Goal: Find contact information: Find contact information

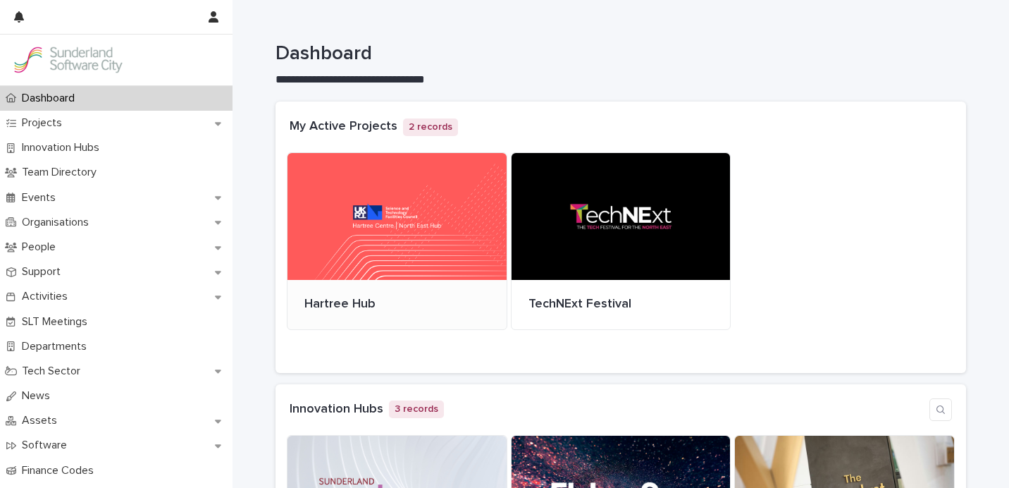
click at [378, 205] on div at bounding box center [397, 216] width 219 height 127
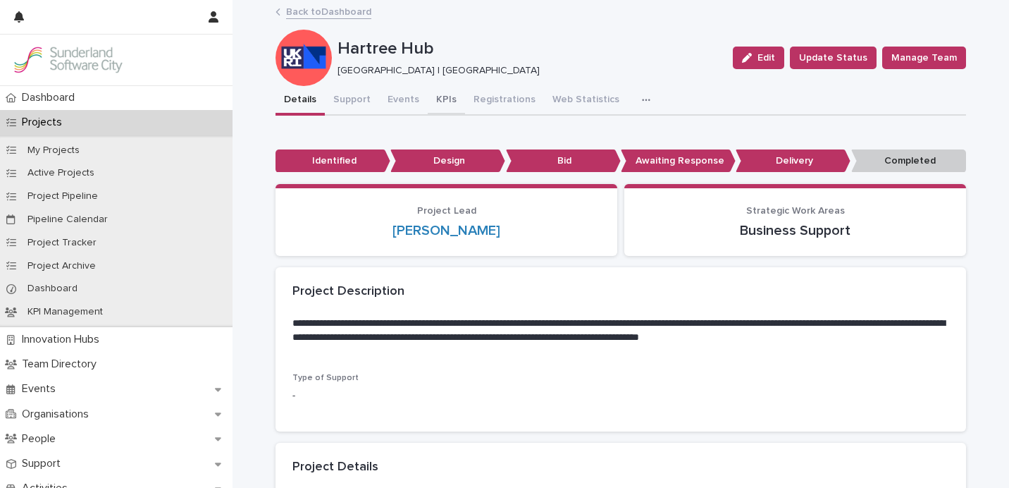
click at [428, 91] on button "KPIs" at bounding box center [446, 101] width 37 height 30
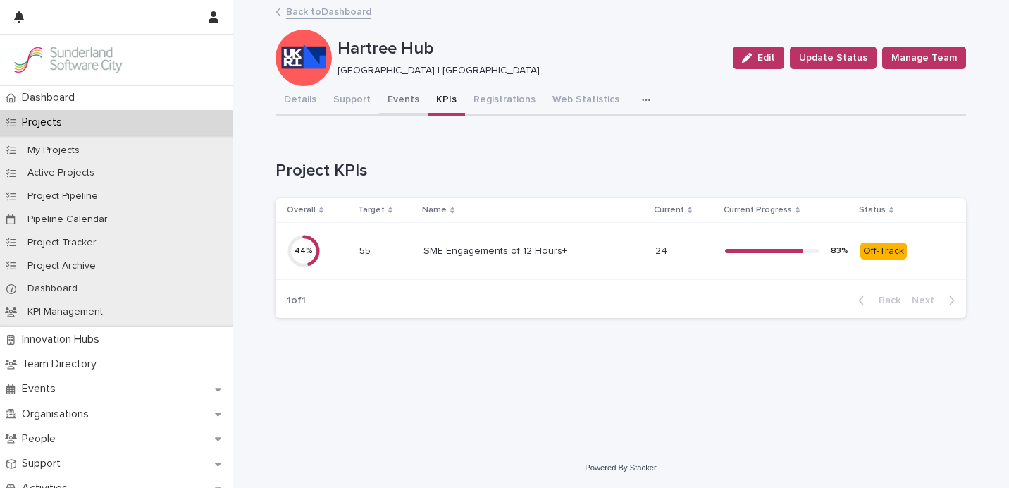
click at [407, 109] on button "Events" at bounding box center [403, 101] width 49 height 30
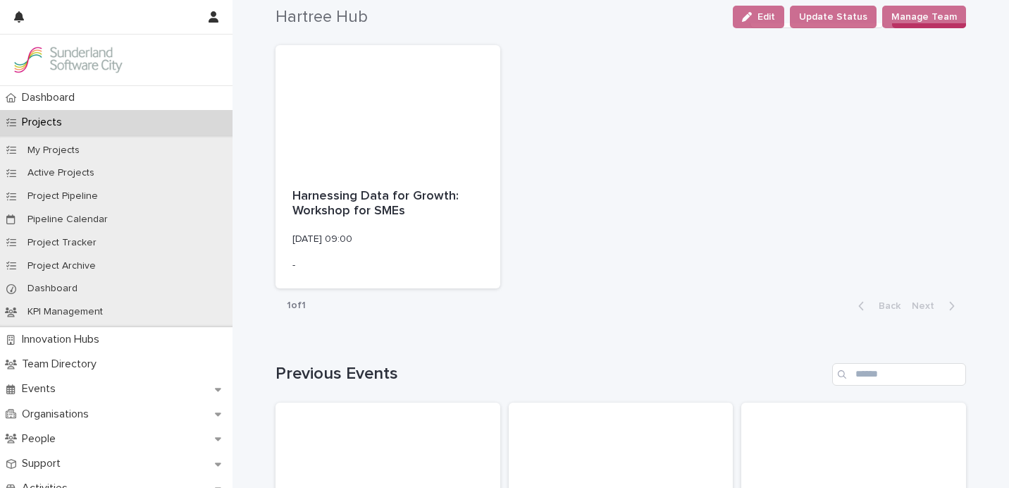
scroll to position [161, 0]
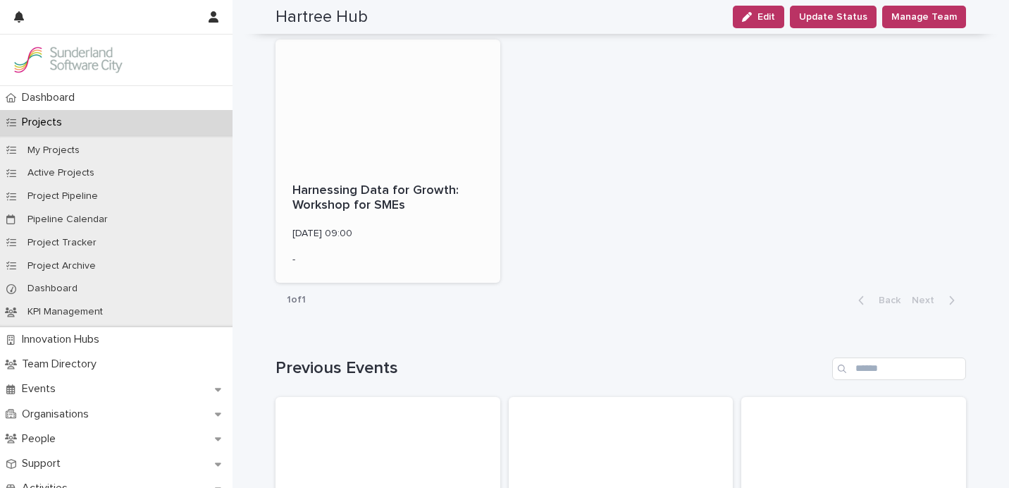
click at [402, 135] on div at bounding box center [388, 102] width 225 height 127
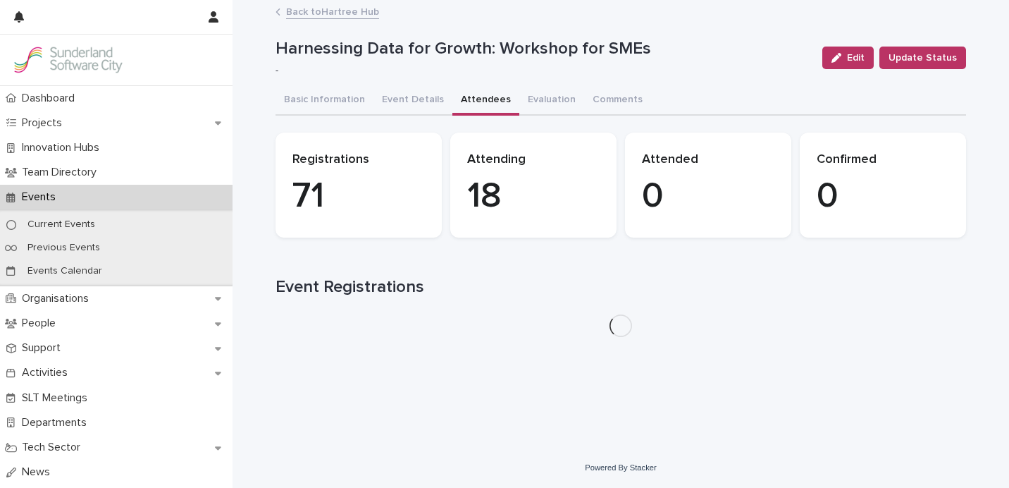
click at [462, 101] on button "Attendees" at bounding box center [486, 101] width 67 height 30
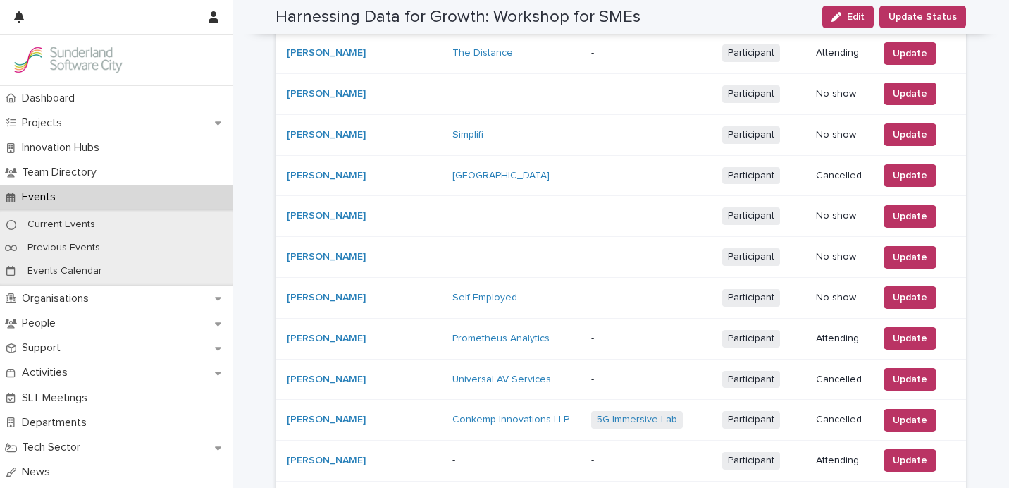
scroll to position [1125, 0]
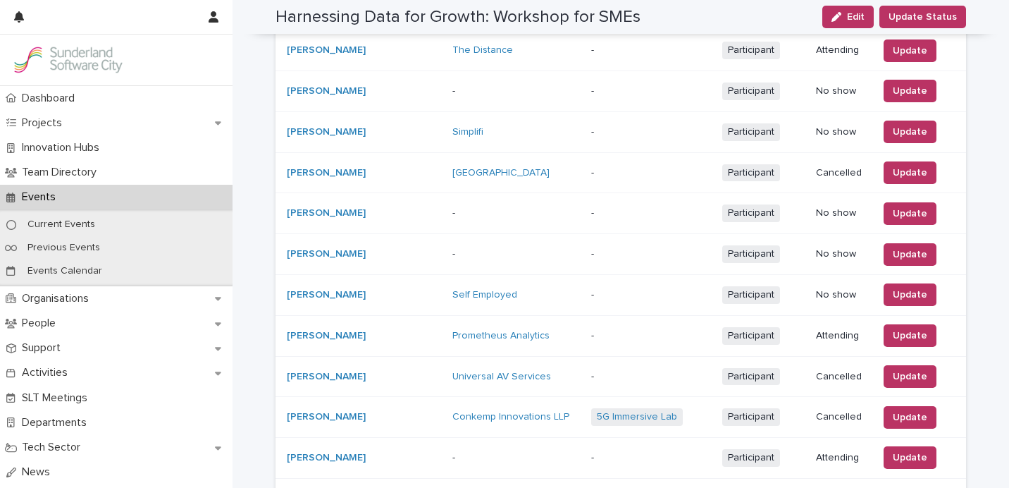
click at [375, 324] on div "[PERSON_NAME]" at bounding box center [364, 335] width 154 height 23
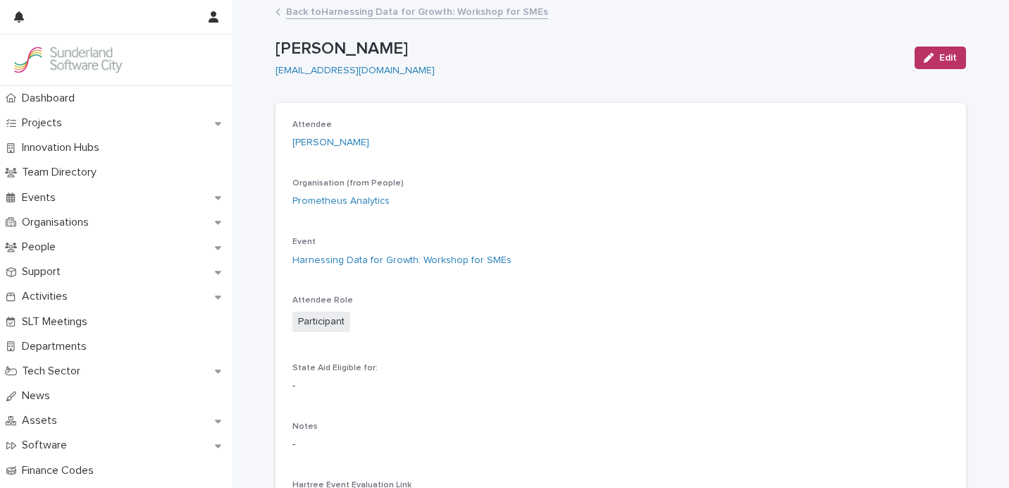
drag, startPoint x: 443, startPoint y: 70, endPoint x: 263, endPoint y: 76, distance: 179.9
click at [263, 76] on div "Loading... Saving… Loading... Saving… [PERSON_NAME] Edit [PERSON_NAME] [EMAIL_A…" at bounding box center [621, 310] width 777 height 619
click at [591, 286] on div "Attendee [PERSON_NAME] Organisation (from People) Prometheus Analytics Event Ha…" at bounding box center [621, 321] width 657 height 402
drag, startPoint x: 448, startPoint y: 70, endPoint x: 254, endPoint y: 65, distance: 193.9
click at [254, 65] on div "Loading... Saving… Loading... Saving… [PERSON_NAME] Edit [PERSON_NAME] [EMAIL_A…" at bounding box center [621, 310] width 777 height 619
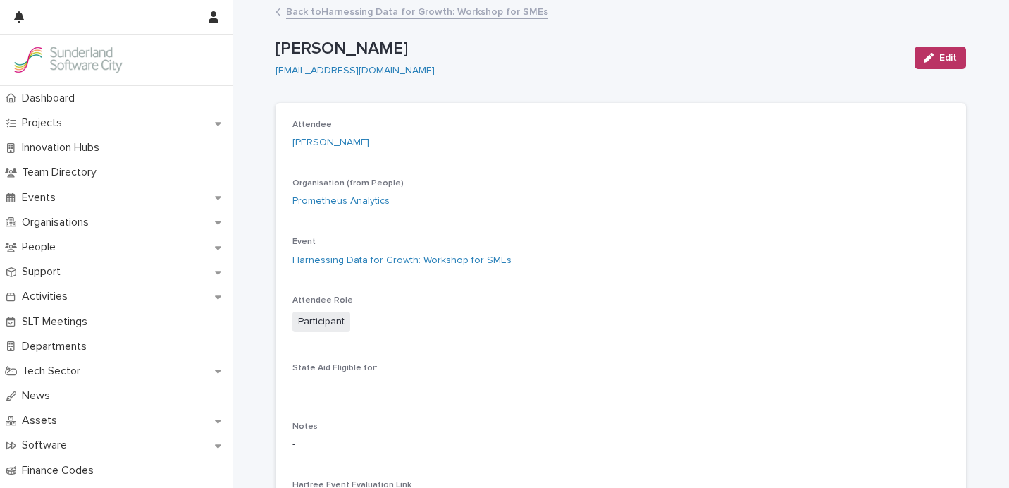
copy link "[EMAIL_ADDRESS][DOMAIN_NAME]"
click at [111, 97] on div "Dashboard" at bounding box center [116, 98] width 233 height 25
